Goal: Task Accomplishment & Management: Complete application form

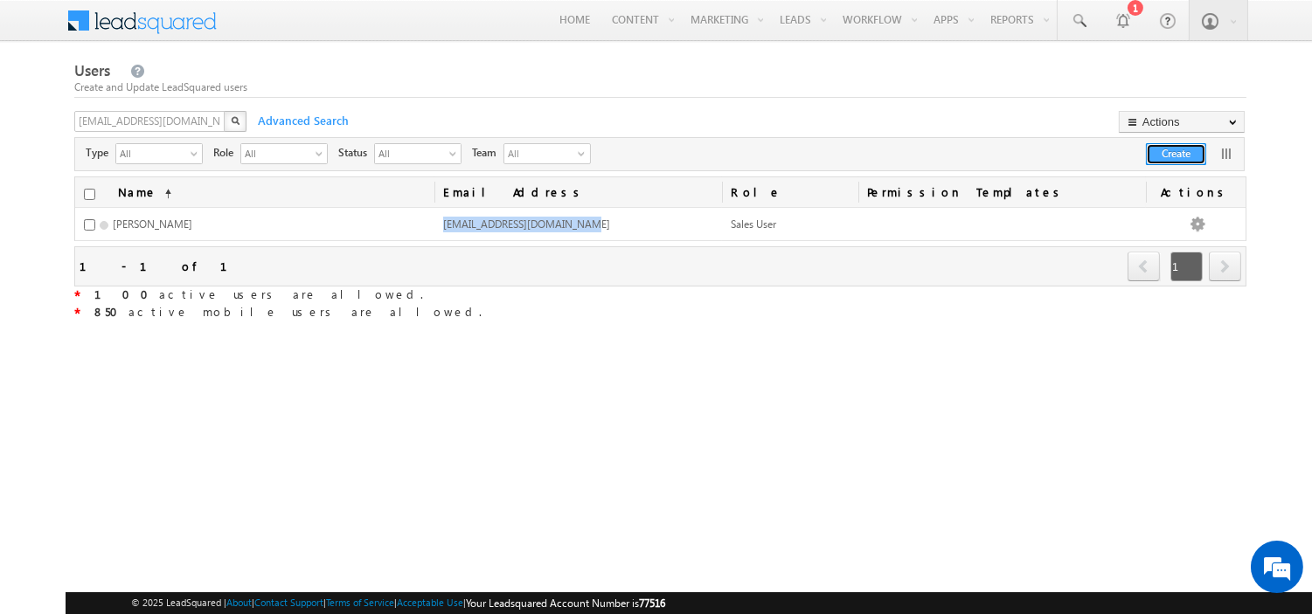
click at [1164, 156] on button "Create" at bounding box center [1176, 154] width 60 height 22
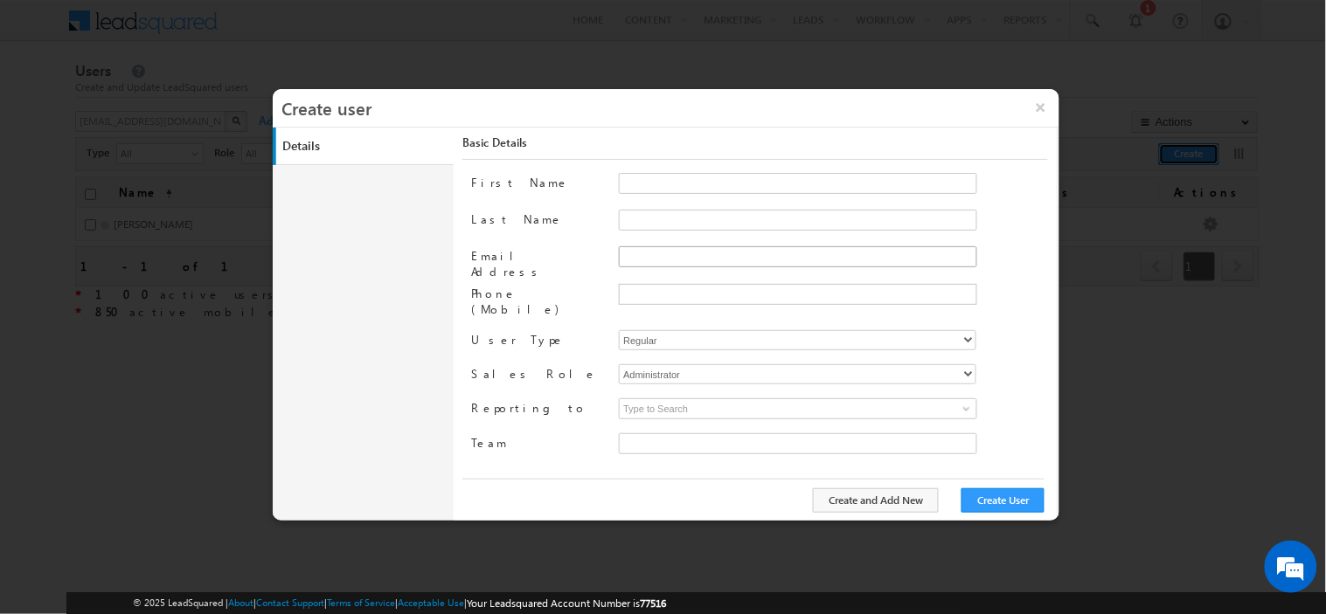
type input "30e6ca1a-2f90-11ef-b6b6-021c14776133"
paste input "[EMAIL_ADDRESS][DOMAIN_NAME]"
click at [674, 262] on input "[EMAIL_ADDRESS][DOMAIN_NAME]" at bounding box center [798, 256] width 358 height 21
type input "[EMAIL_ADDRESS][DOMAIN_NAME]"
click at [653, 188] on input "First Name" at bounding box center [798, 183] width 358 height 21
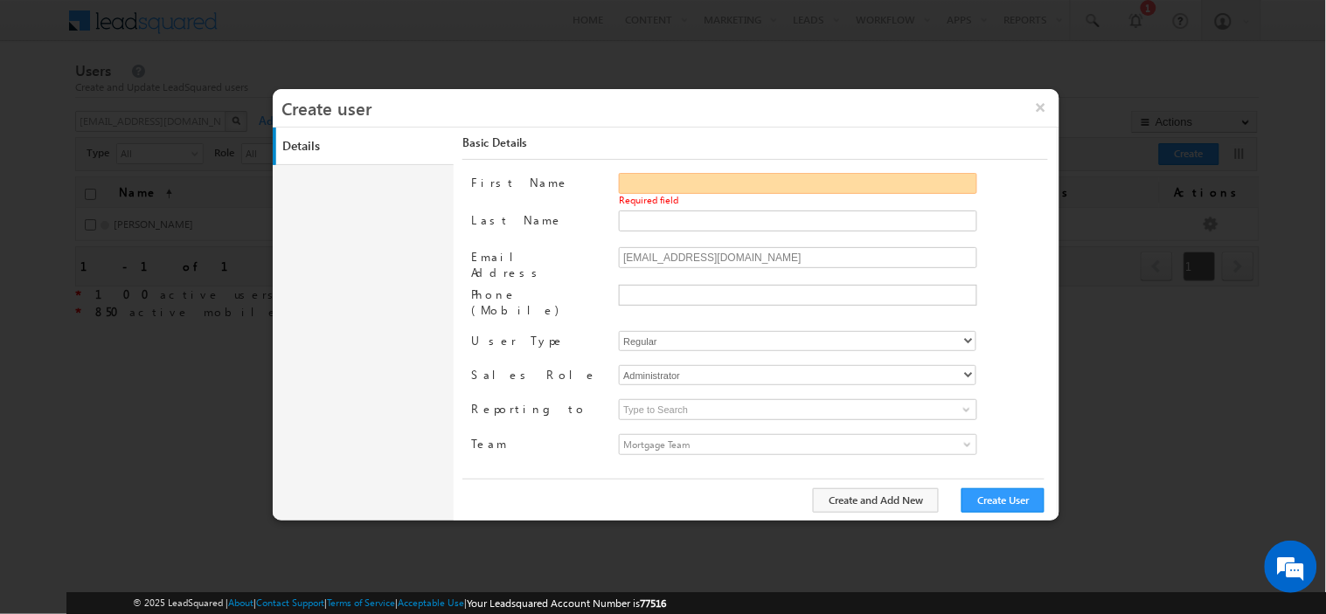
paste input "[PERSON_NAME]"
type input "Lalit"
click at [728, 212] on input "Last Name" at bounding box center [798, 221] width 358 height 21
paste input "[PERSON_NAME]"
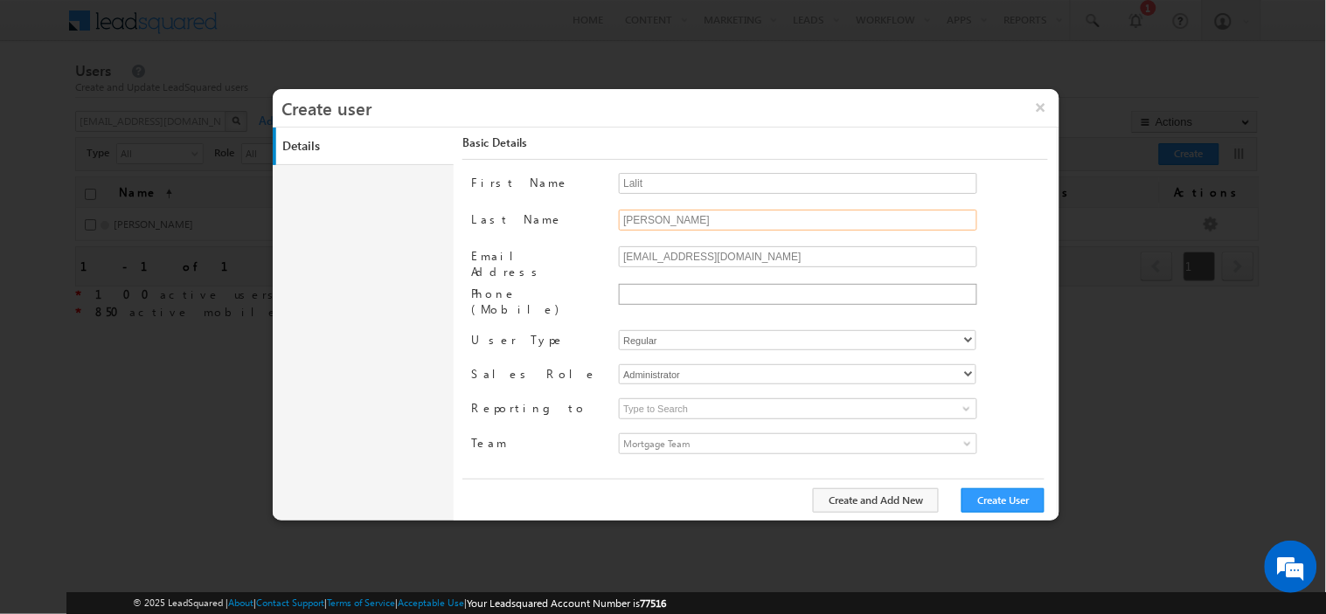
type input "[PERSON_NAME]"
click at [682, 290] on input "text" at bounding box center [796, 294] width 350 height 14
paste input "8273267789"
type input "[PHONE_NUMBER]"
click at [683, 330] on select "Regular Mobile" at bounding box center [797, 340] width 357 height 20
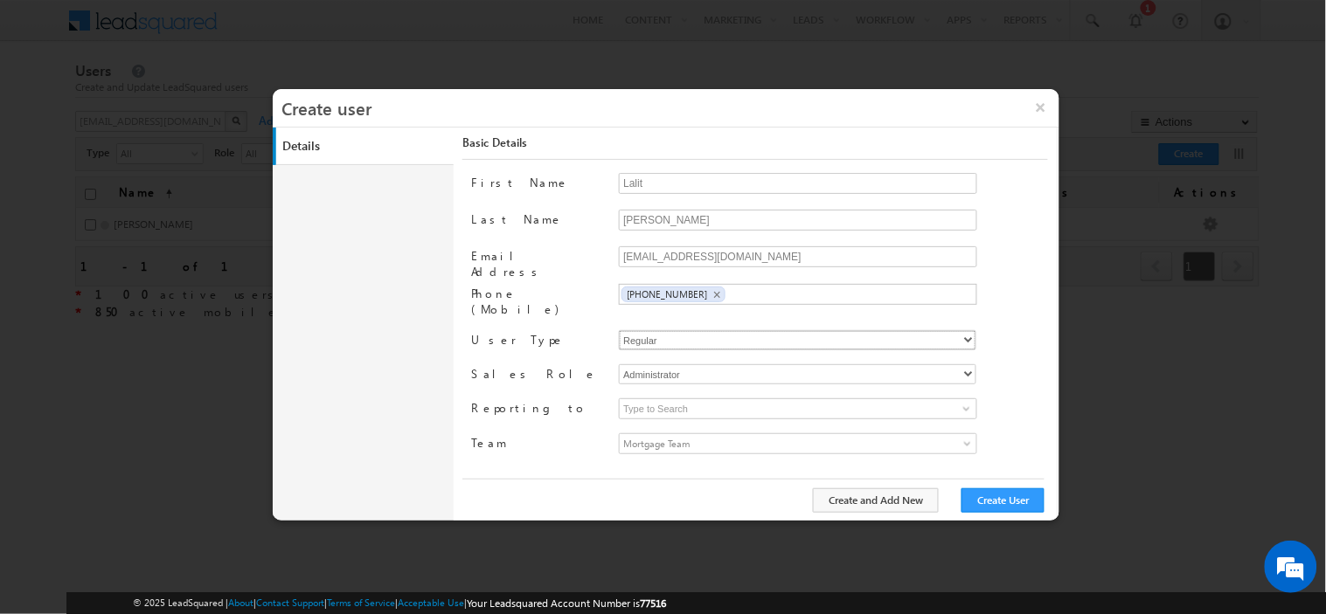
select select "1"
click at [619, 330] on select "Regular Mobile" at bounding box center [797, 340] width 357 height 20
type input "30e6ca1a-2f90-11ef-b6b6-021c14776133"
click at [683, 365] on select "Administrator Marketing User Sales Manager Sales User" at bounding box center [797, 374] width 357 height 20
select select "Sales_User"
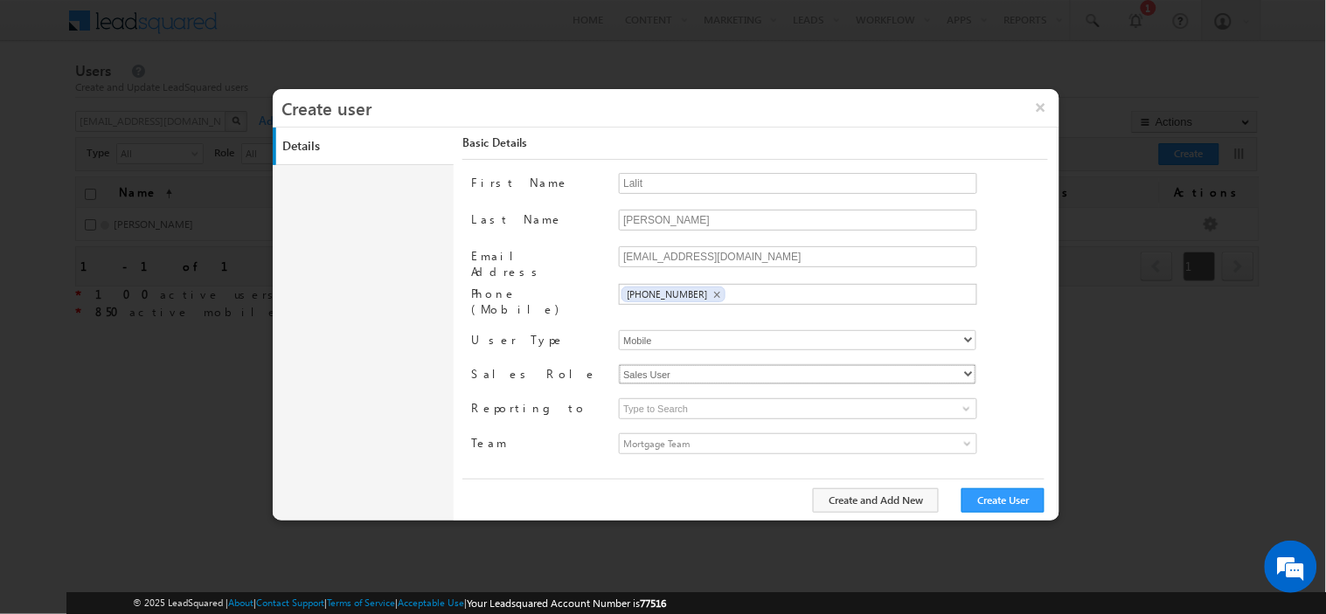
click at [619, 364] on select "Administrator Marketing User Sales Manager Sales User" at bounding box center [797, 374] width 357 height 20
type input "30e6ca1a-2f90-11ef-b6b6-021c14776133"
click at [704, 399] on input at bounding box center [798, 409] width 358 height 21
paste input "[PERSON_NAME] [PERSON_NAME]"
type input "[PERSON_NAME] [PERSON_NAME]"
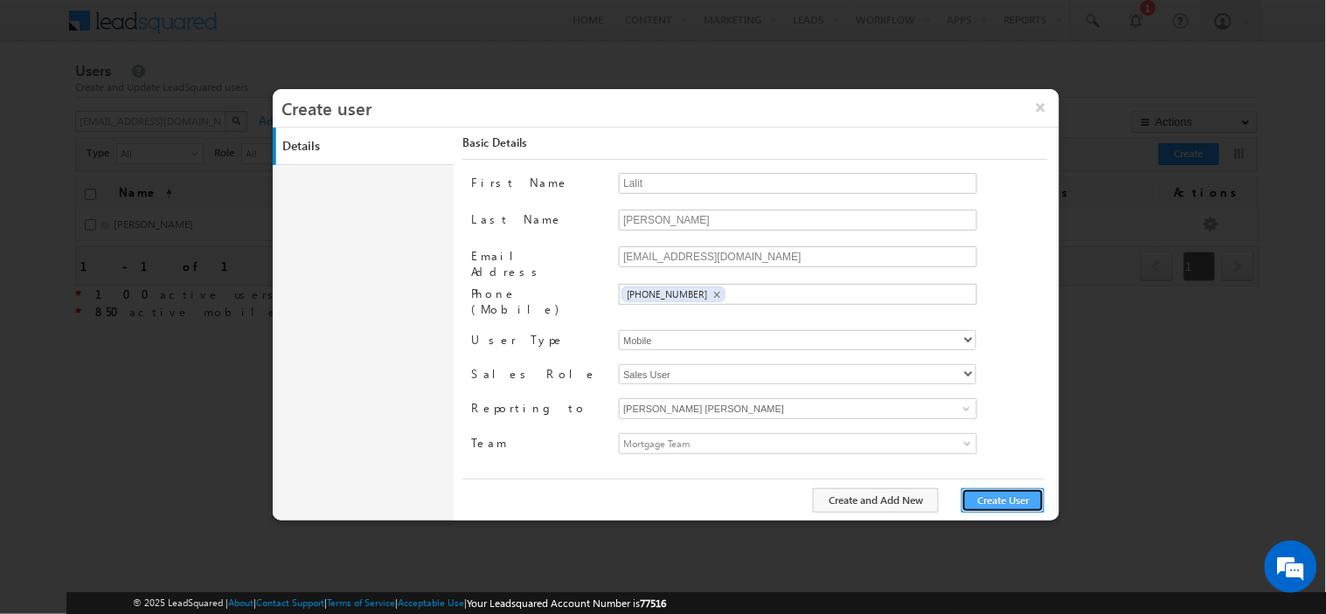
click at [983, 501] on button "Create User" at bounding box center [1002, 501] width 83 height 24
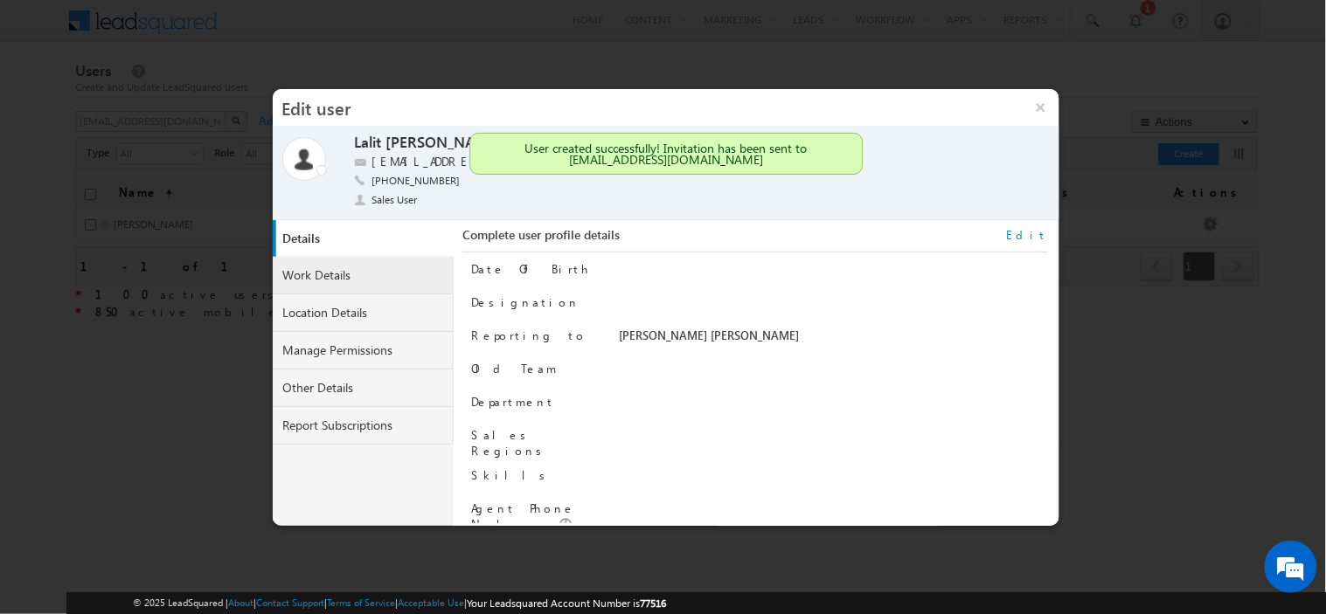
click at [371, 287] on link "Work Details" at bounding box center [364, 276] width 182 height 38
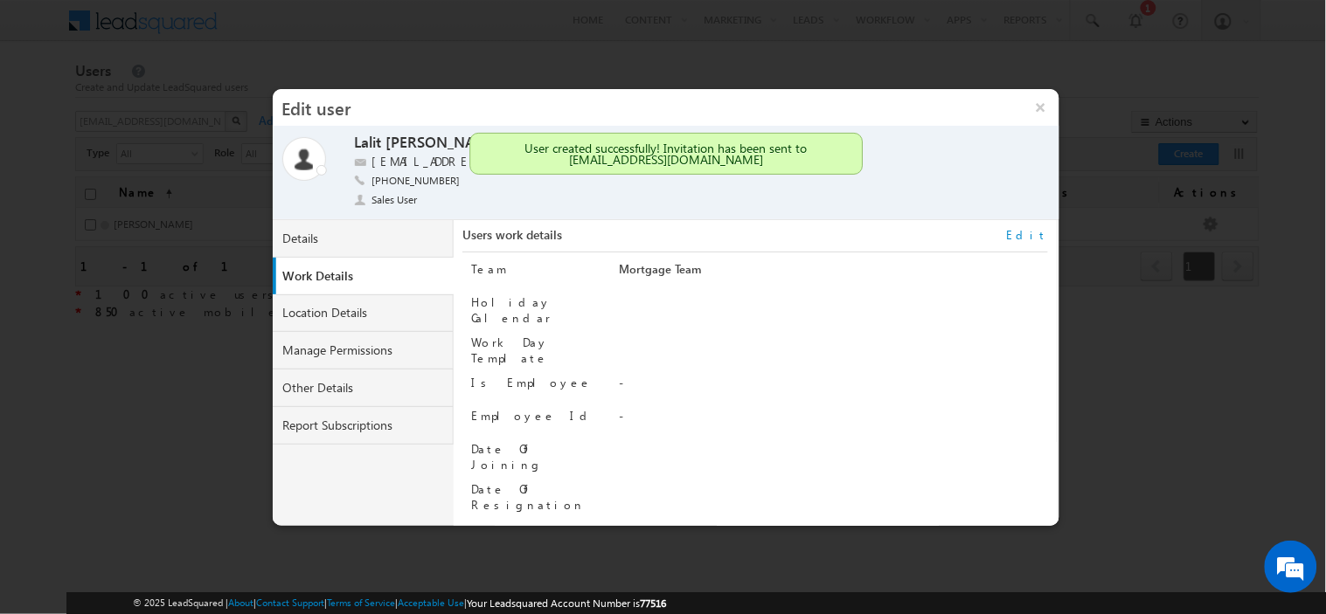
click at [1037, 237] on link "Edit" at bounding box center [1027, 235] width 41 height 16
click at [635, 411] on input "Employee Id" at bounding box center [798, 418] width 358 height 21
paste input "SGR5093"
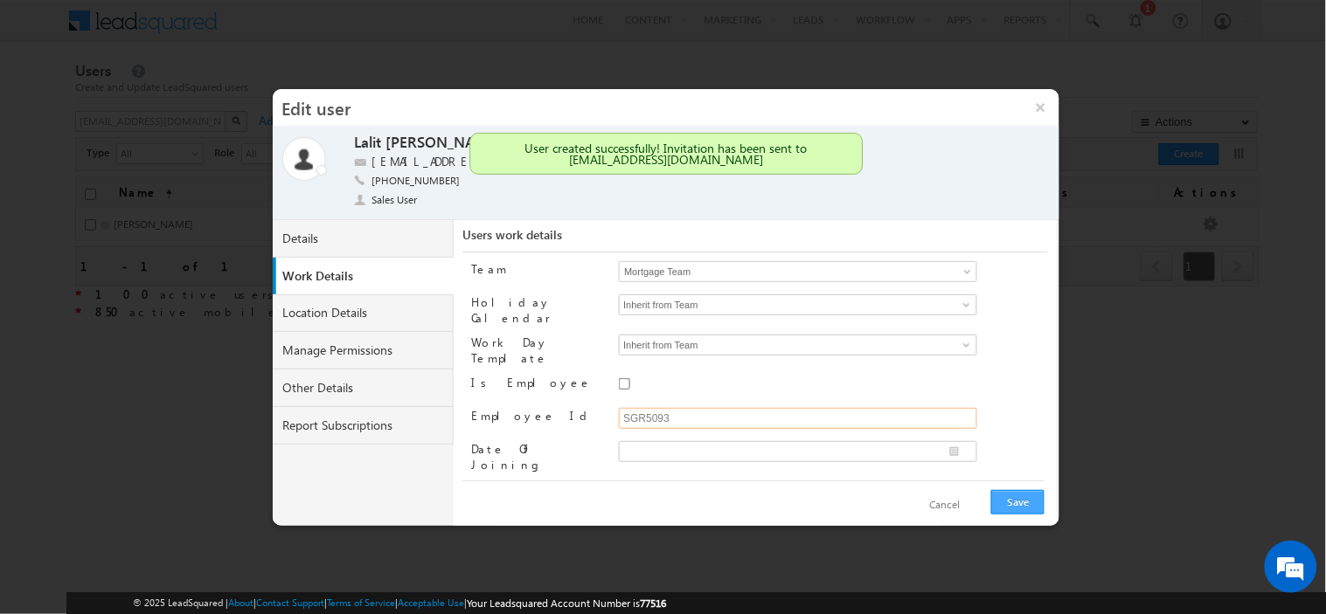
type input "SGR5093"
click at [1030, 508] on button "Save" at bounding box center [1017, 502] width 53 height 24
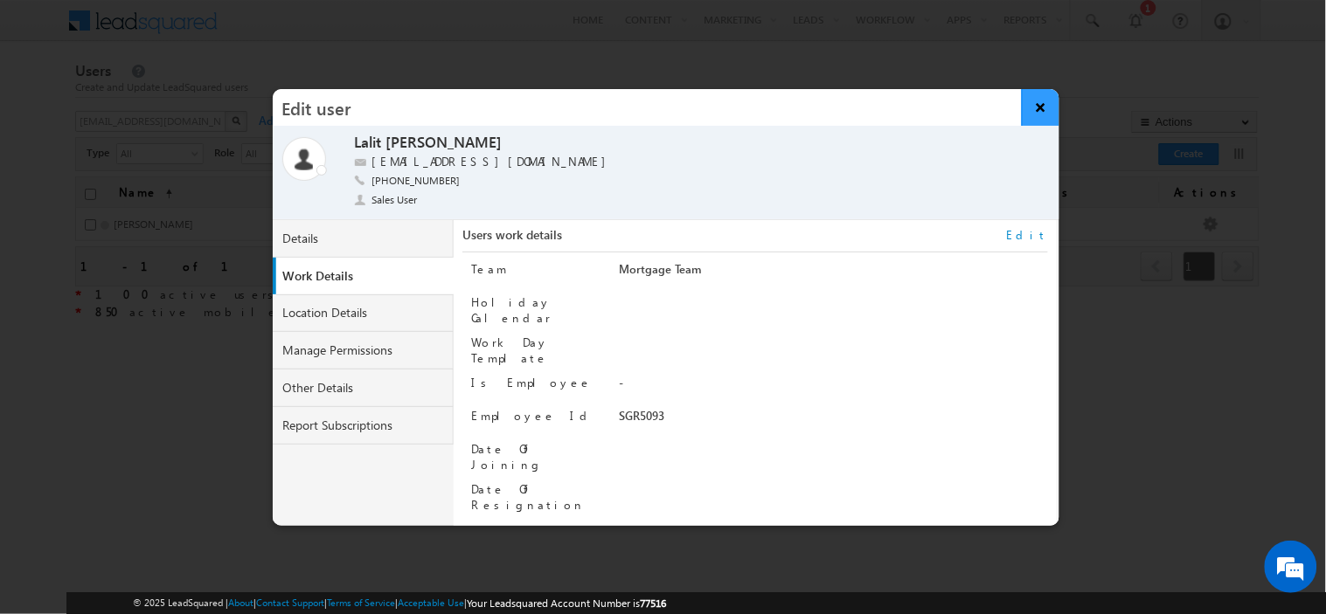
click at [1049, 91] on button "×" at bounding box center [1041, 107] width 38 height 37
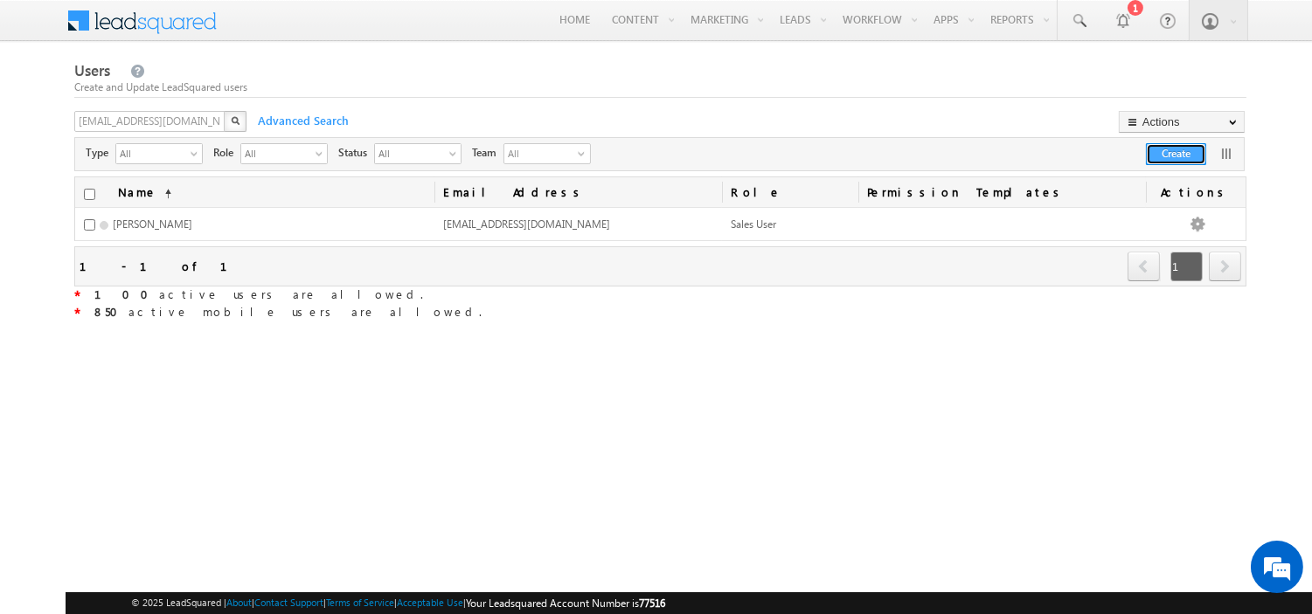
click at [1164, 157] on button "Create" at bounding box center [1176, 154] width 60 height 22
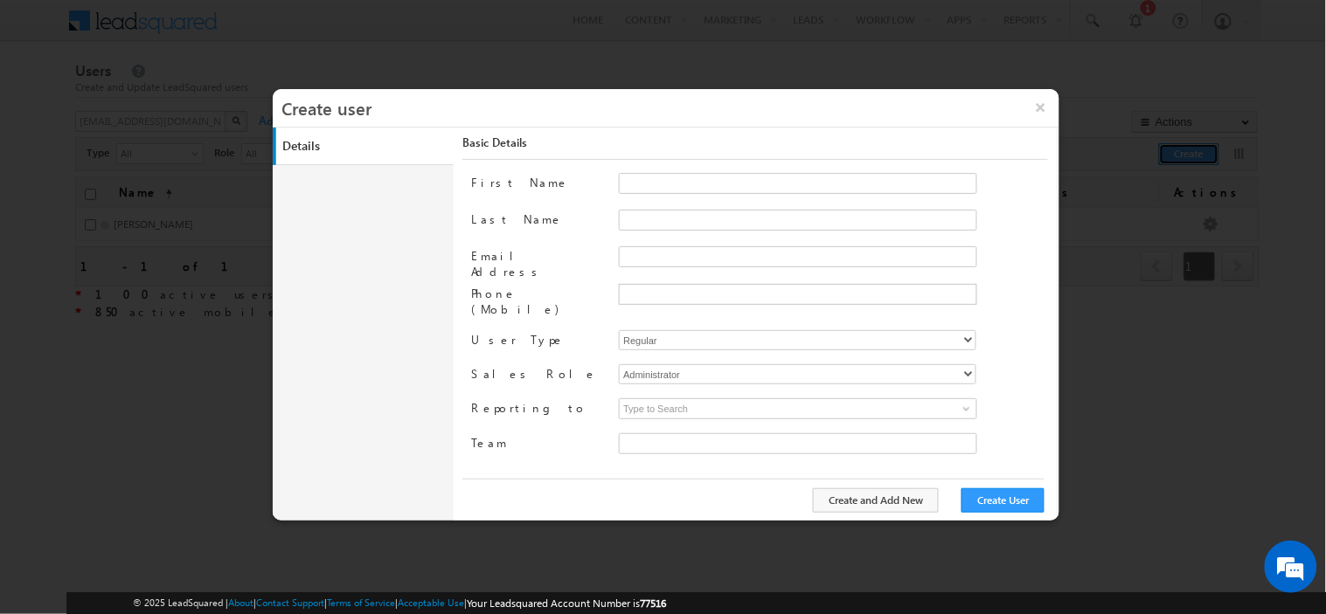
type input "30e6ca1a-2f90-11ef-b6b6-021c14776133"
click at [779, 256] on input "Email Address" at bounding box center [798, 256] width 358 height 21
paste input "[PERSON_NAME][EMAIL_ADDRESS][DOMAIN_NAME]"
type input "[PERSON_NAME][EMAIL_ADDRESS][DOMAIN_NAME]"
click at [690, 186] on input "First Name" at bounding box center [798, 183] width 358 height 21
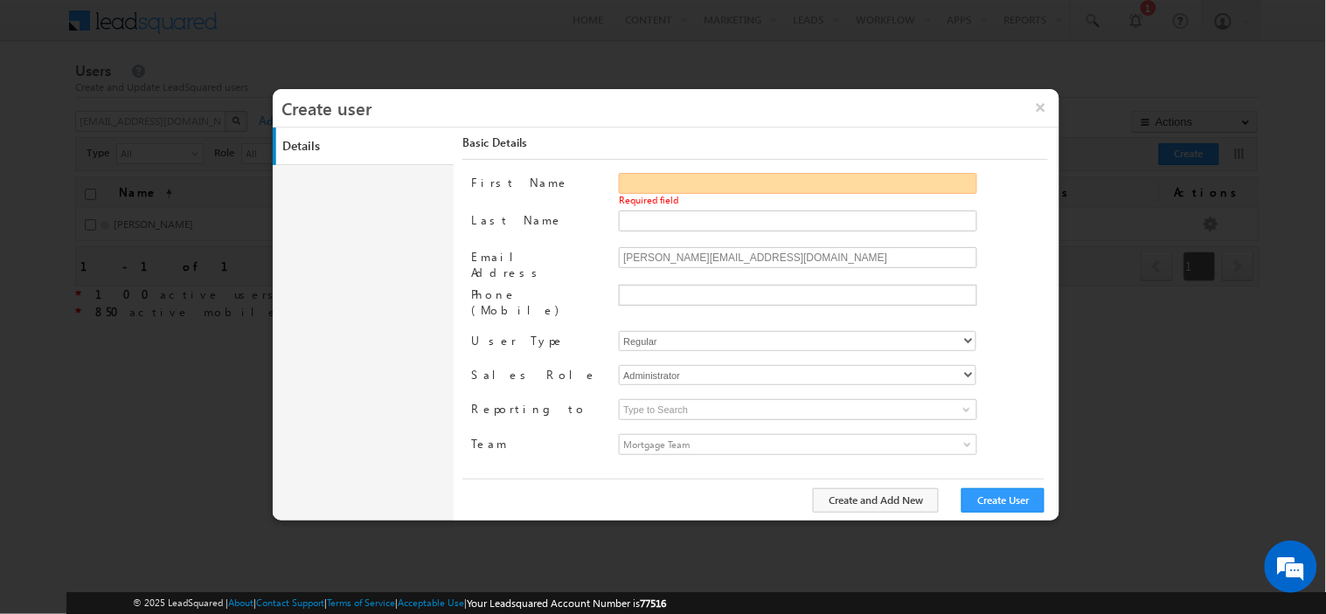
paste input "[PERSON_NAME]"
type input "[PERSON_NAME]"
paste input "Khan"
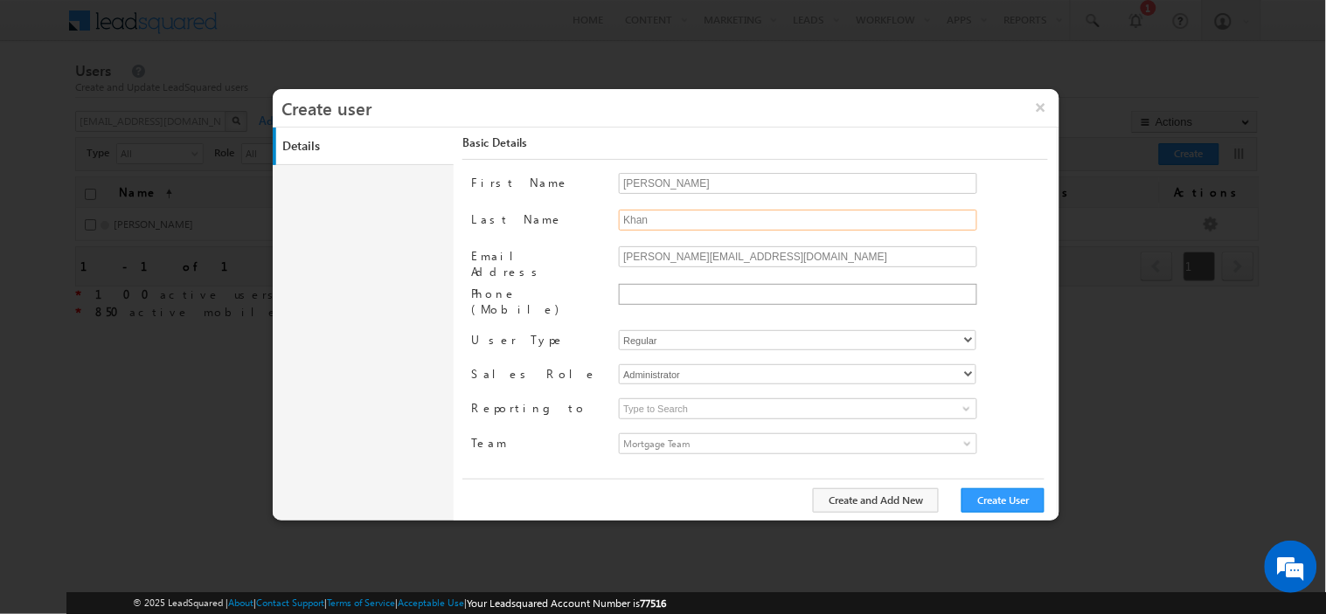
type input "Khan"
click at [683, 287] on input "text" at bounding box center [796, 294] width 350 height 14
paste input "9171542222"
type input "[PHONE_NUMBER]"
click at [687, 330] on select "Regular Mobile" at bounding box center [797, 340] width 357 height 20
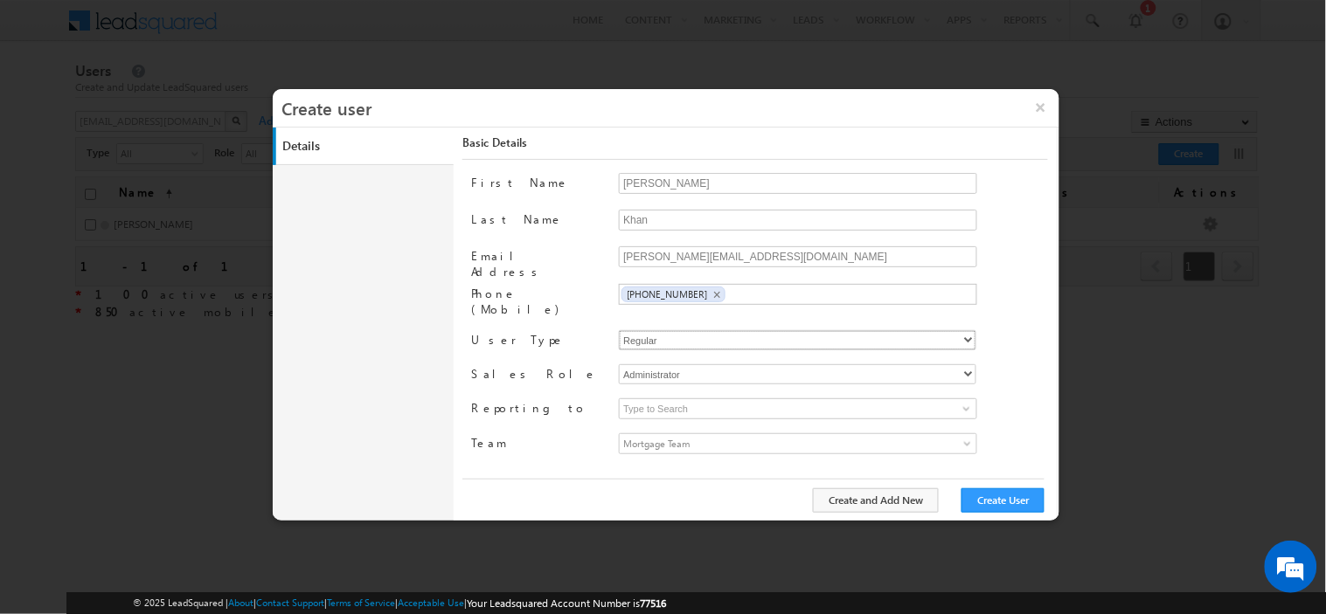
select select "1"
click at [619, 330] on select "Regular Mobile" at bounding box center [797, 340] width 357 height 20
type input "30e6ca1a-2f90-11ef-b6b6-021c14776133"
click at [706, 364] on select "Administrator Marketing User Sales Manager Sales User" at bounding box center [797, 374] width 357 height 20
select select "Sales_User"
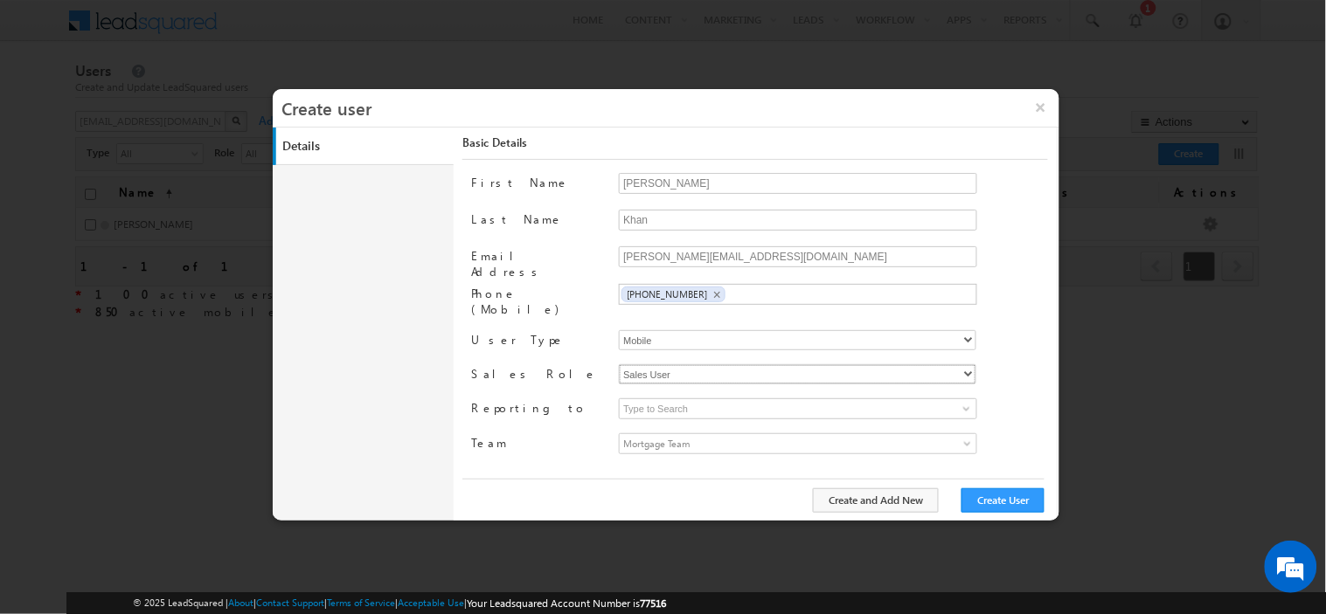
click at [619, 364] on select "Administrator Marketing User Sales Manager Sales User" at bounding box center [797, 374] width 357 height 20
type input "30e6ca1a-2f90-11ef-b6b6-021c14776133"
click at [746, 399] on input at bounding box center [798, 409] width 358 height 21
paste input "[PERSON_NAME] [PERSON_NAME]"
type input "[PERSON_NAME] [PERSON_NAME]"
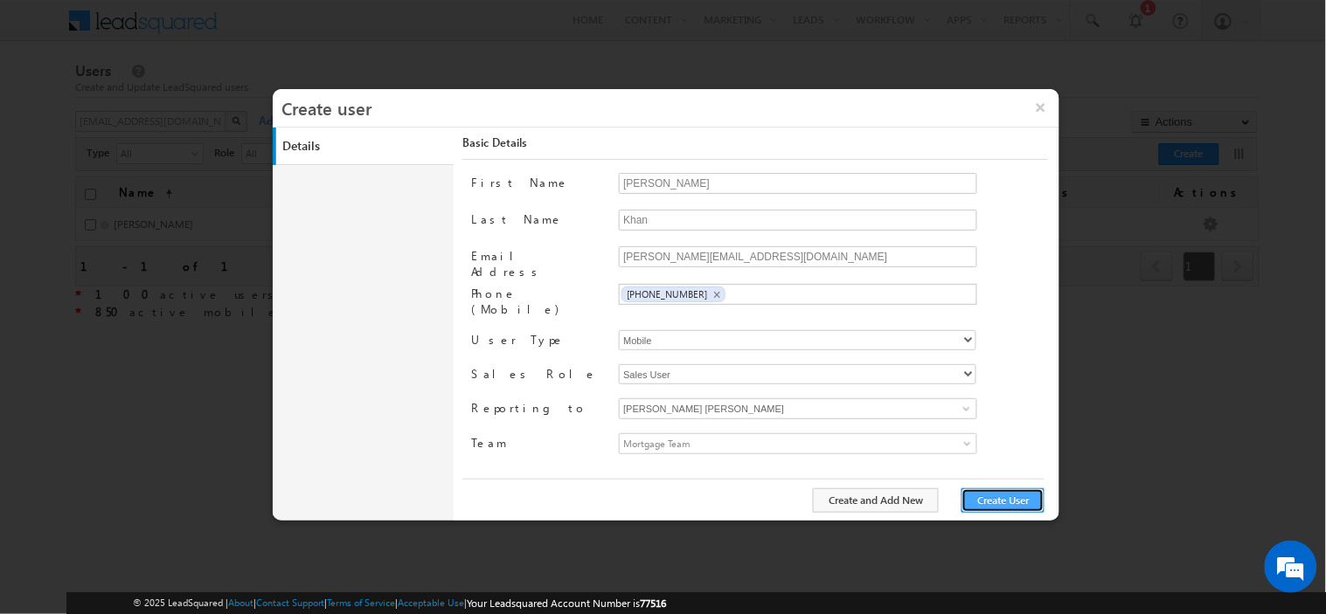
click at [1002, 503] on button "Create User" at bounding box center [1002, 501] width 83 height 24
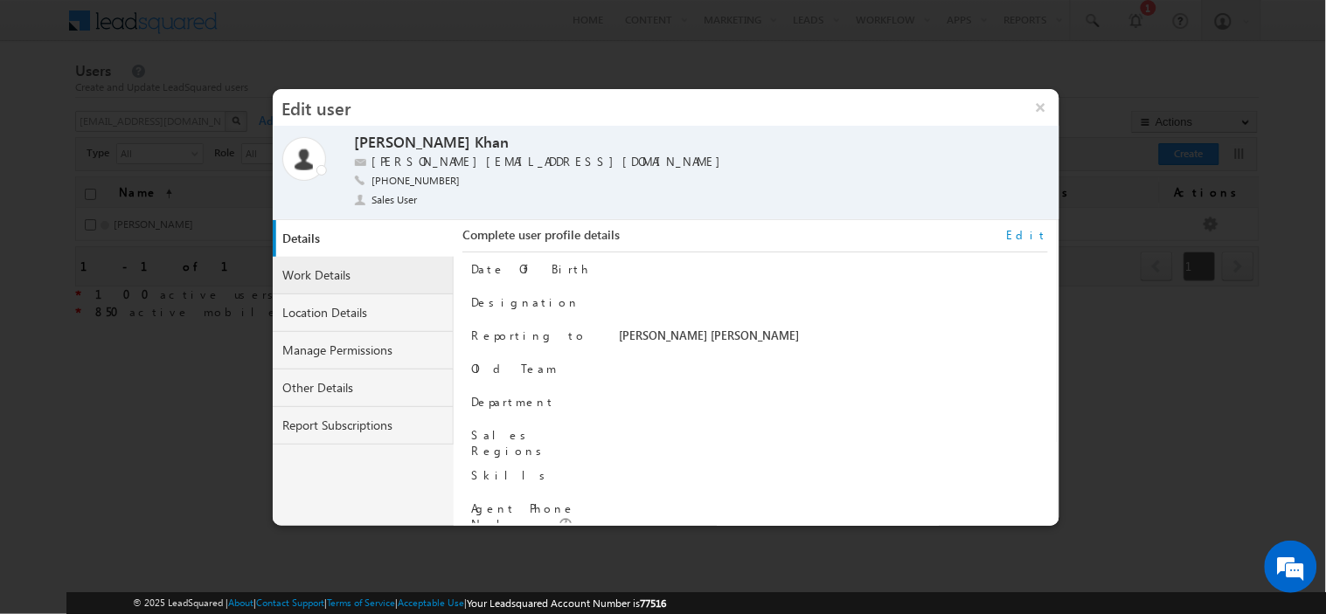
click at [345, 265] on link "Work Details" at bounding box center [364, 276] width 182 height 38
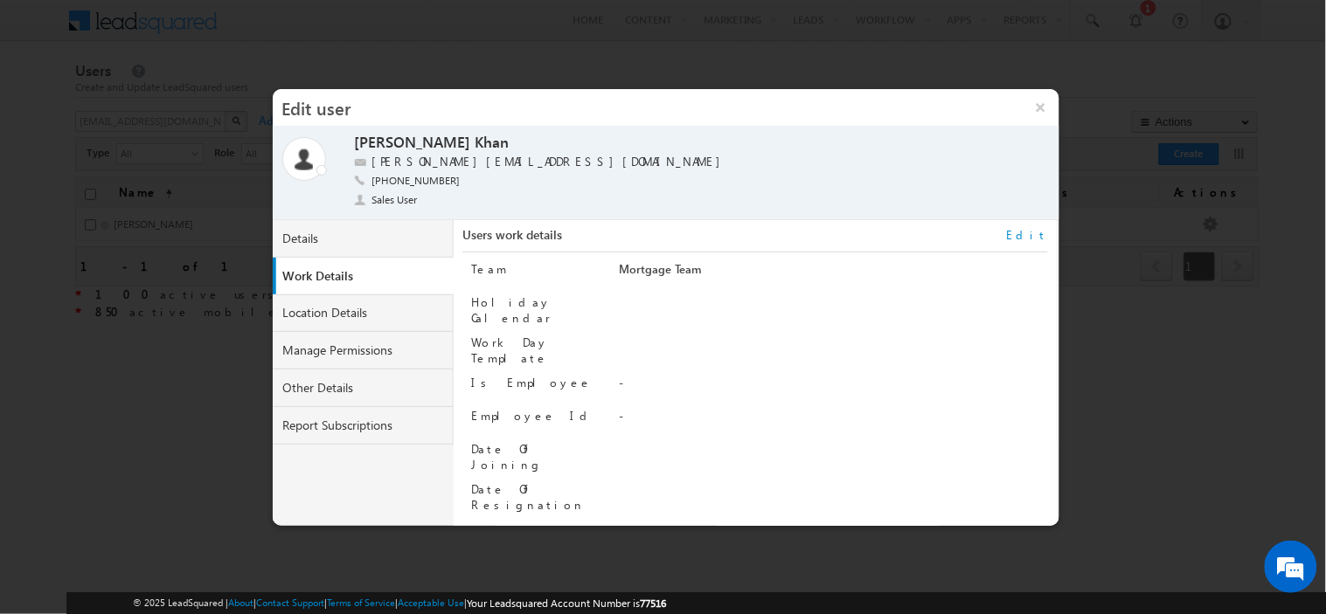
click at [1036, 232] on link "Edit" at bounding box center [1027, 235] width 41 height 16
click at [621, 408] on input "Employee Id" at bounding box center [798, 418] width 358 height 21
paste input "[PERSON_NAME] [PERSON_NAME]"
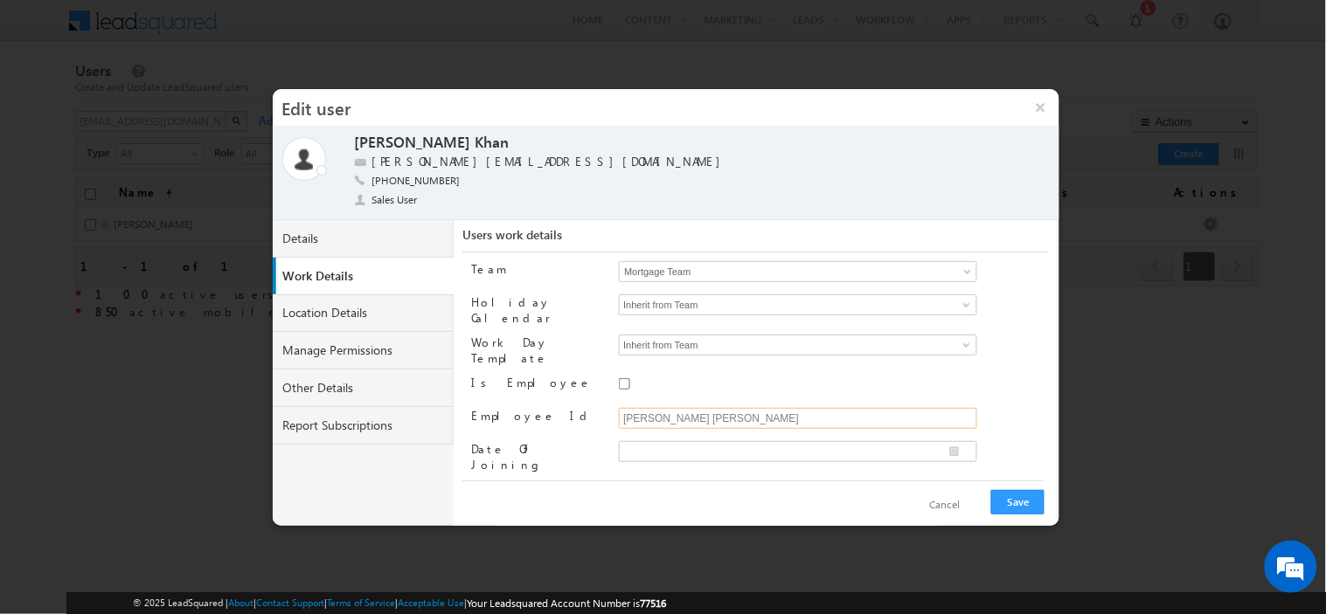
paste input "SGR5094"
type input "SGR5094"
click at [1021, 507] on button "Save" at bounding box center [1017, 502] width 53 height 24
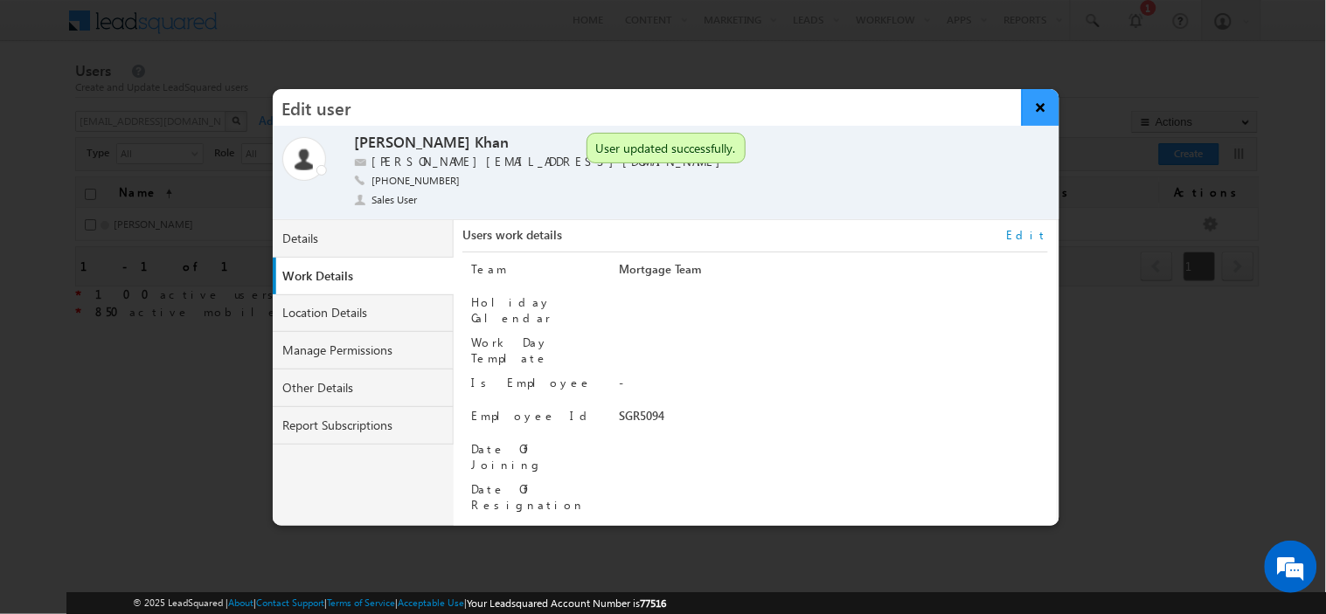
click at [1042, 116] on button "×" at bounding box center [1041, 107] width 38 height 37
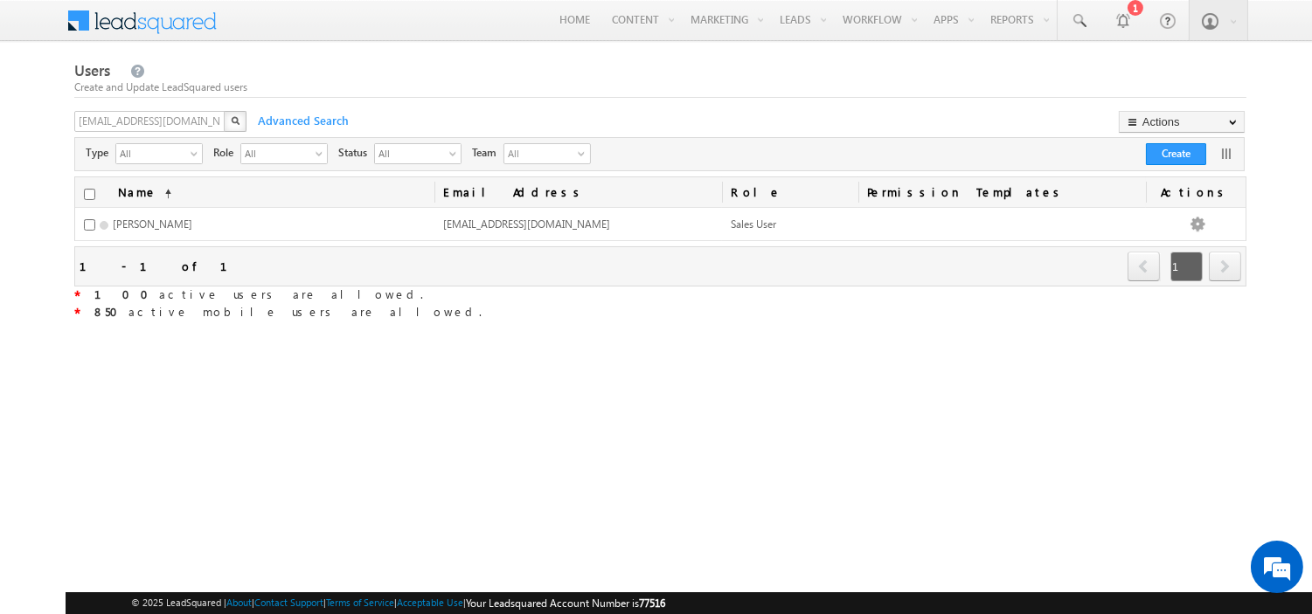
click at [898, 339] on div "Users Create and Update LeadSquared users [EMAIL_ADDRESS][DOMAIN_NAME] X Advanc…" at bounding box center [660, 322] width 1172 height 526
click at [760, 90] on div "Create and Update LeadSquared users" at bounding box center [660, 88] width 1172 height 16
